Goal: Navigation & Orientation: Understand site structure

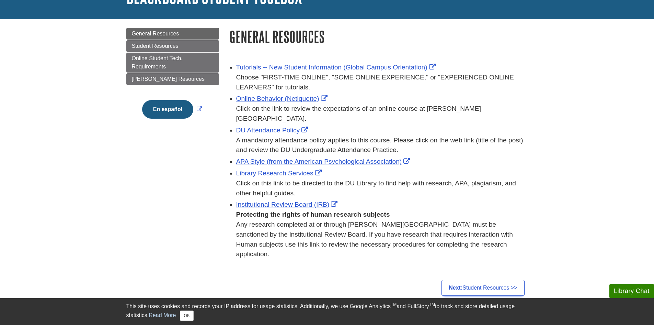
scroll to position [34, 0]
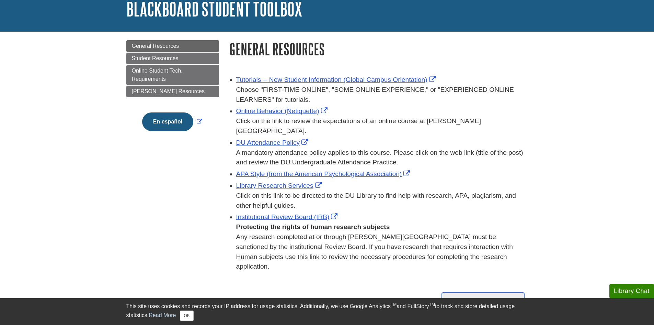
click at [476, 292] on link "Next: Student Resources >>" at bounding box center [483, 300] width 83 height 16
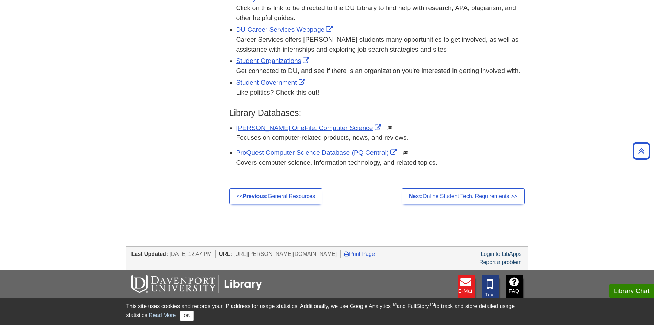
scroll to position [103, 0]
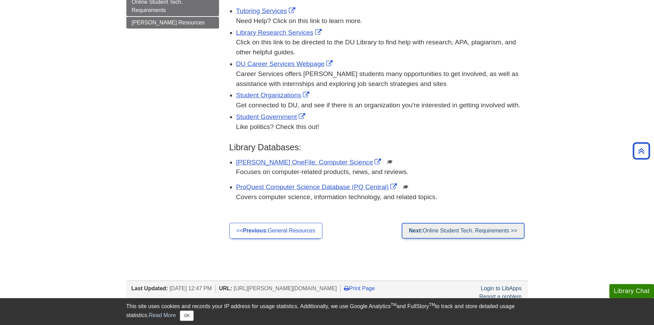
click at [441, 233] on link "Next: Online Student Tech. Requirements >>" at bounding box center [463, 231] width 123 height 16
